Goal: Task Accomplishment & Management: Manage account settings

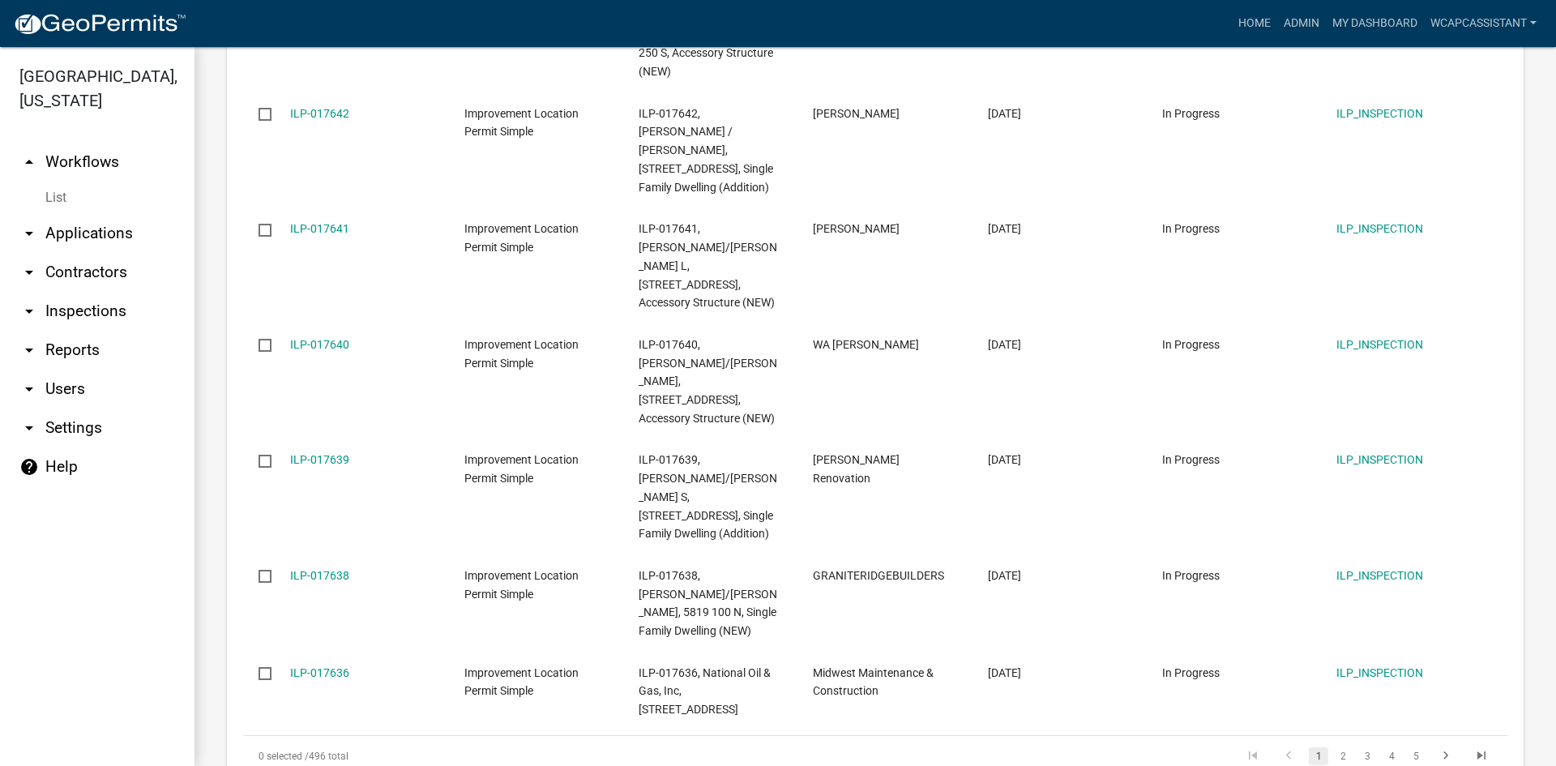
scroll to position [811, 0]
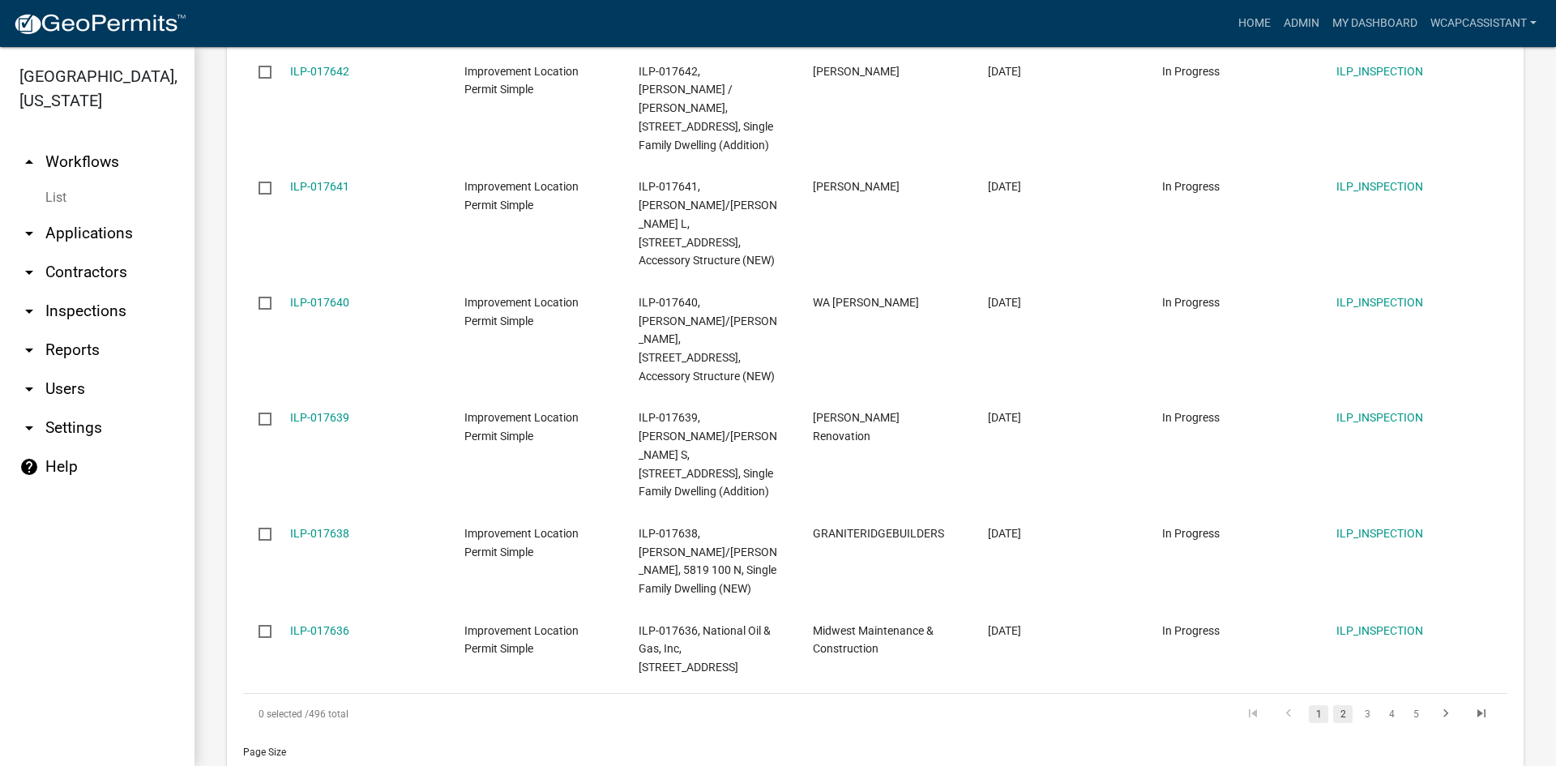
click at [1339, 705] on link "2" at bounding box center [1342, 714] width 19 height 18
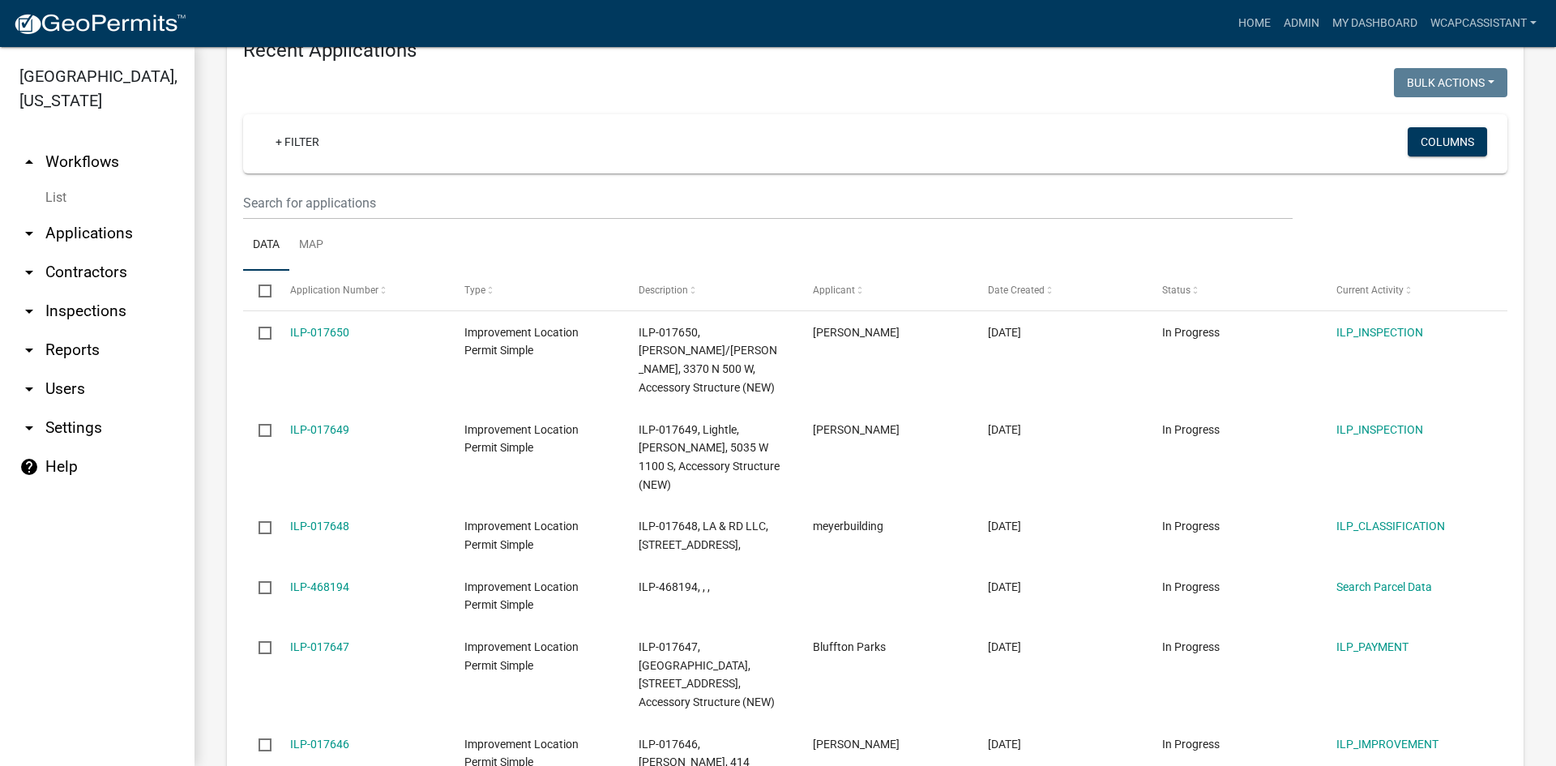
scroll to position [1846, 0]
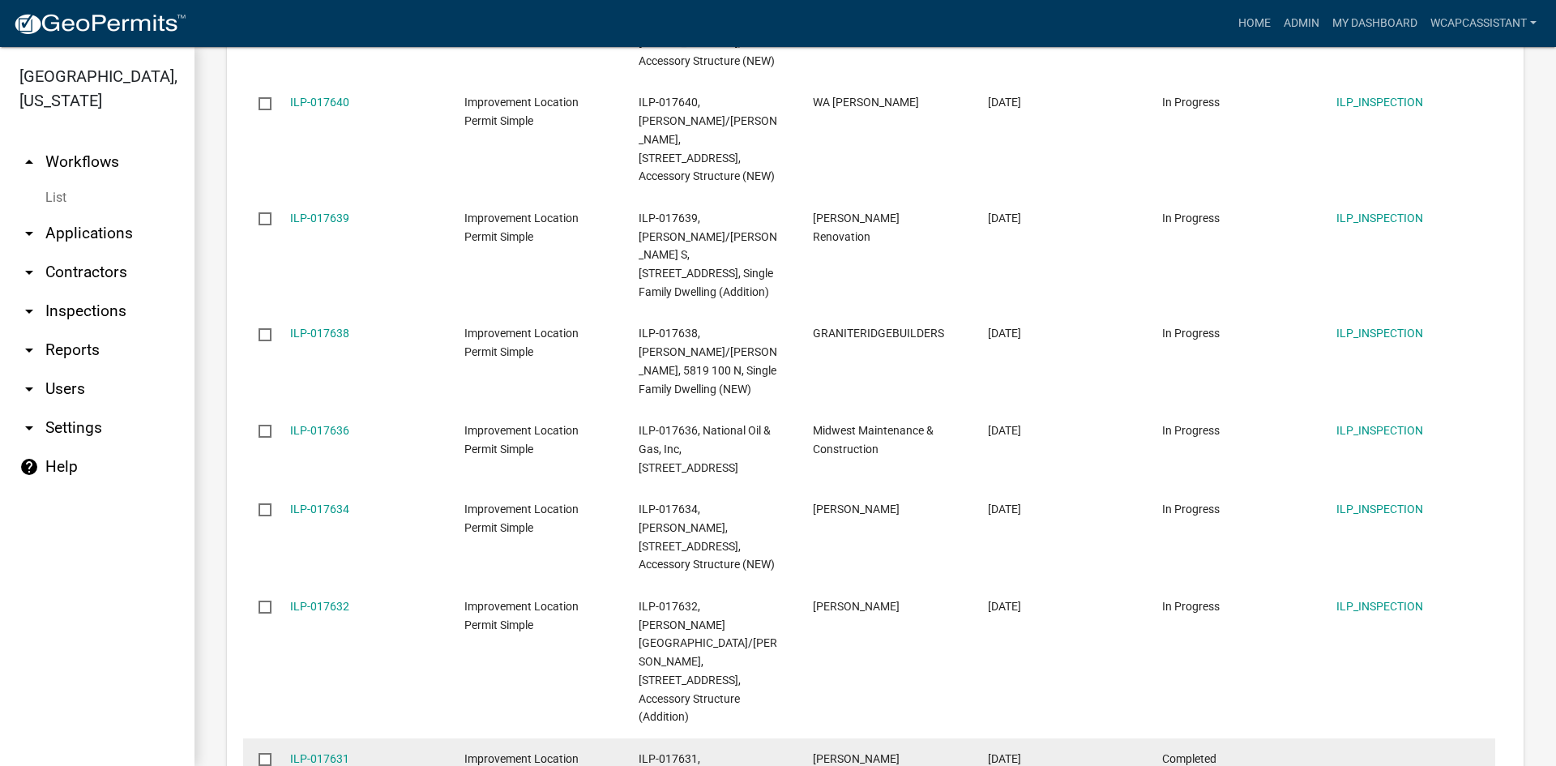
scroll to position [2098, 0]
